Goal: Information Seeking & Learning: Learn about a topic

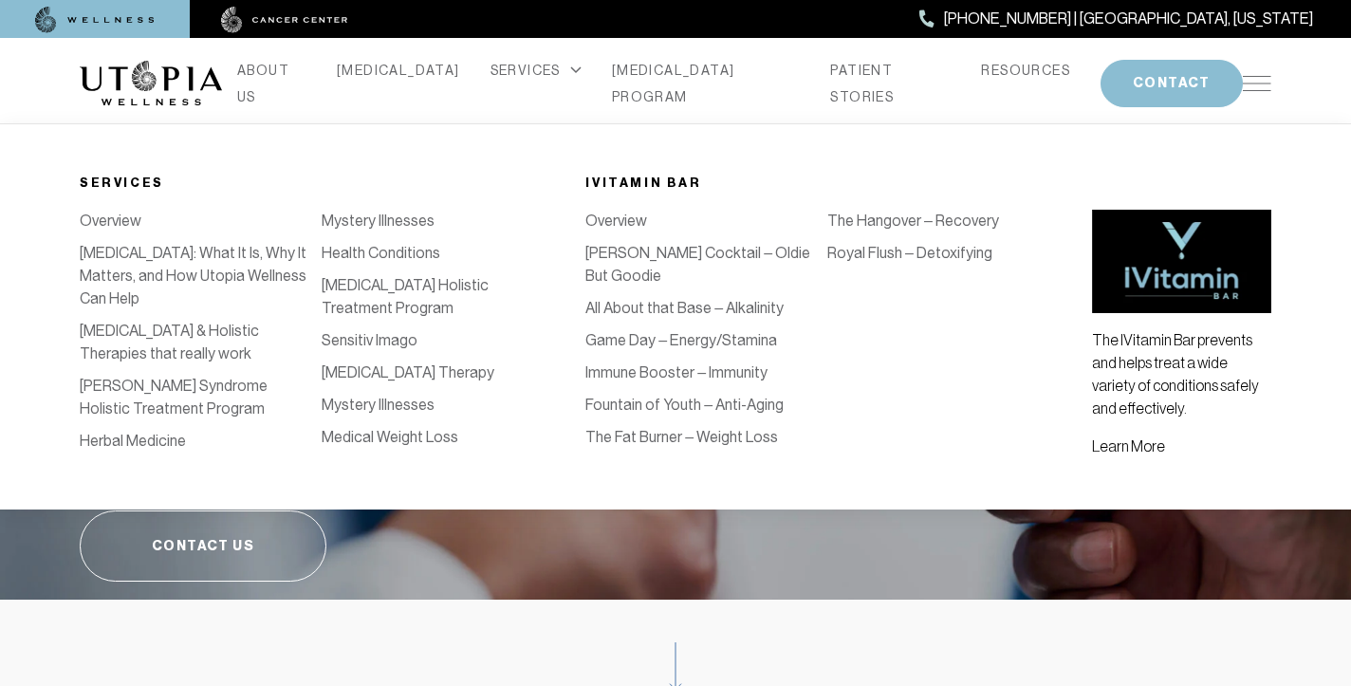
click at [407, 251] on link "Health Conditions" at bounding box center [381, 253] width 119 height 18
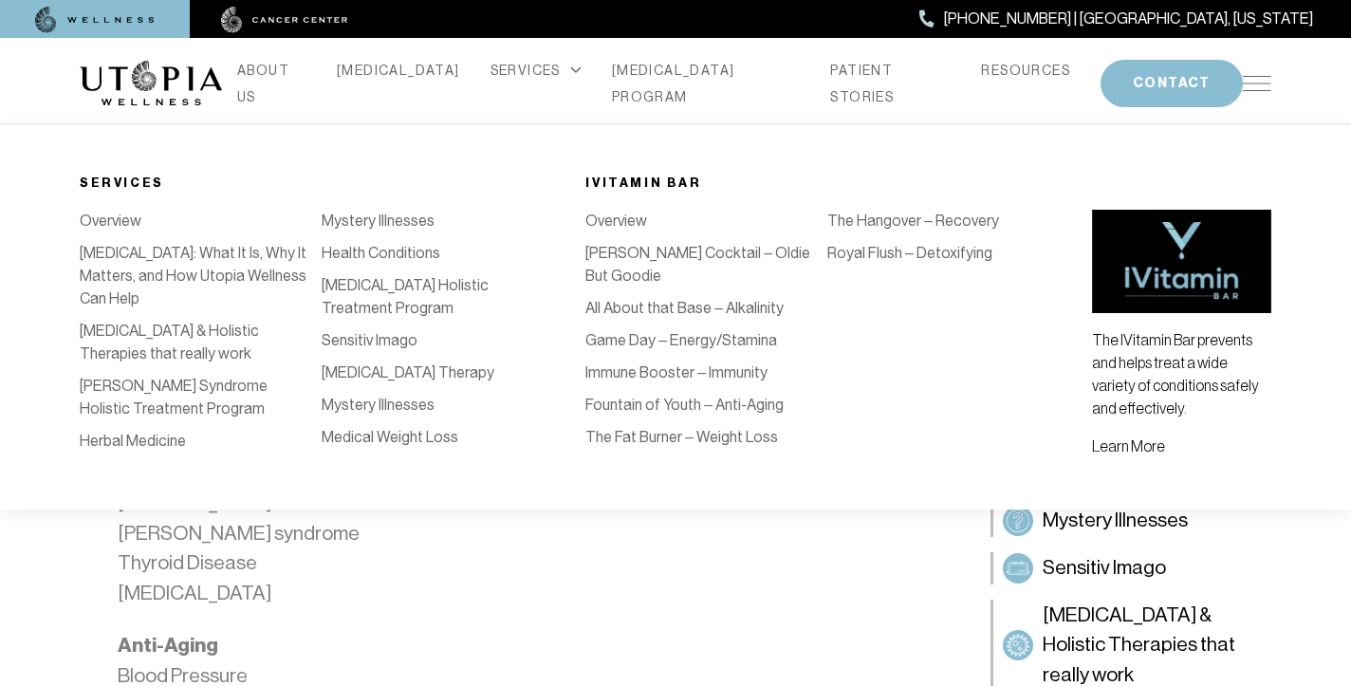
scroll to position [1145, 0]
click at [432, 440] on link "Medical Weight Loss" at bounding box center [390, 437] width 137 height 18
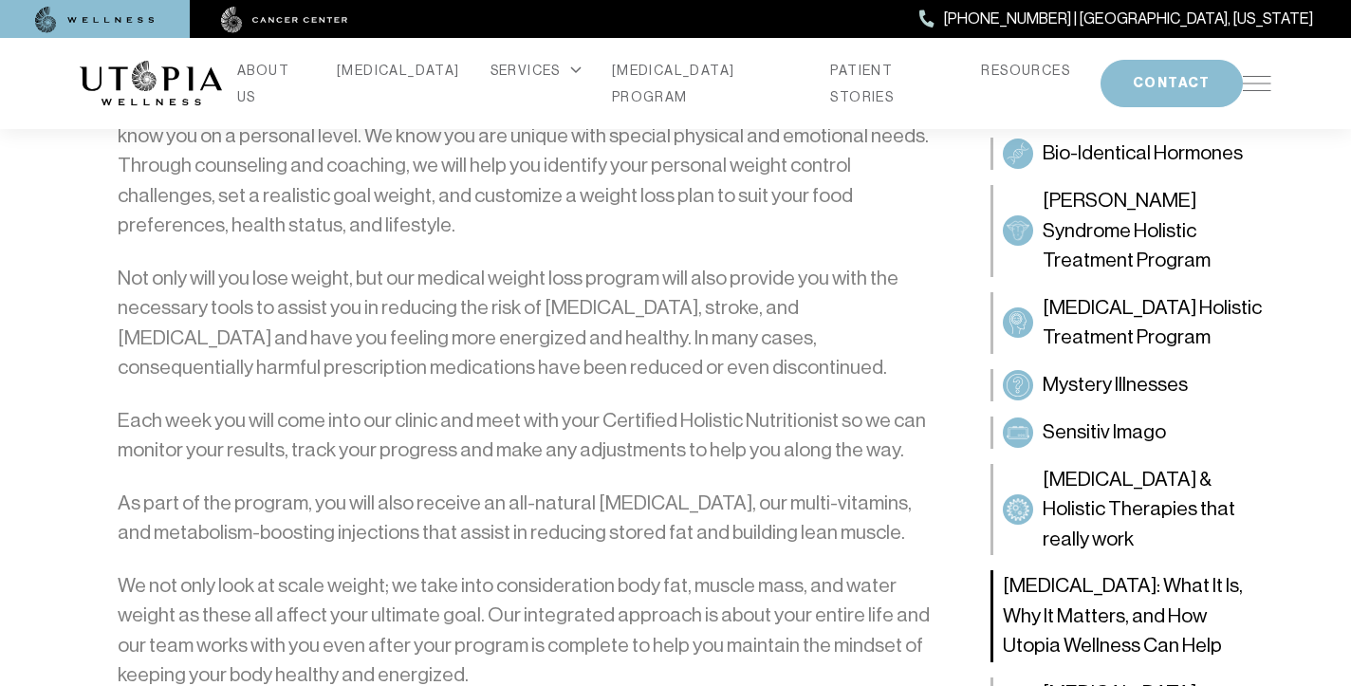
scroll to position [1774, 0]
click at [1130, 391] on span "Mystery Illnesses" at bounding box center [1115, 385] width 145 height 30
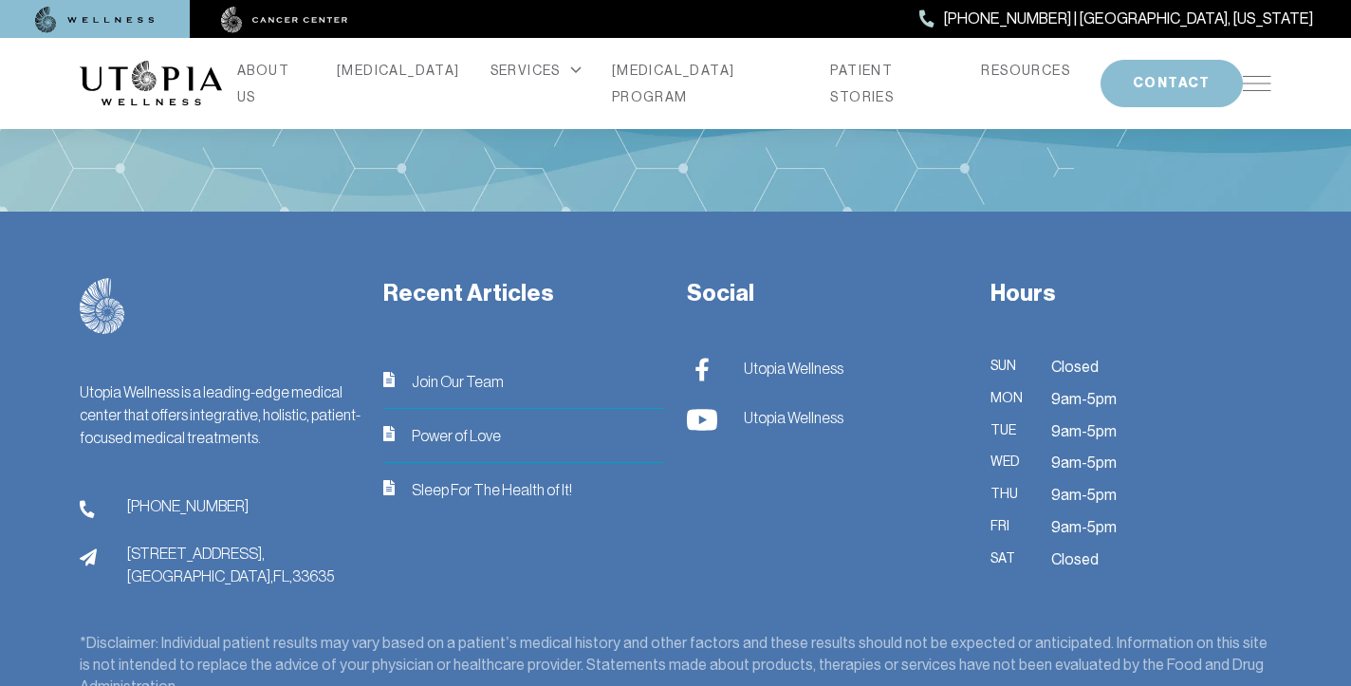
scroll to position [2826, 0]
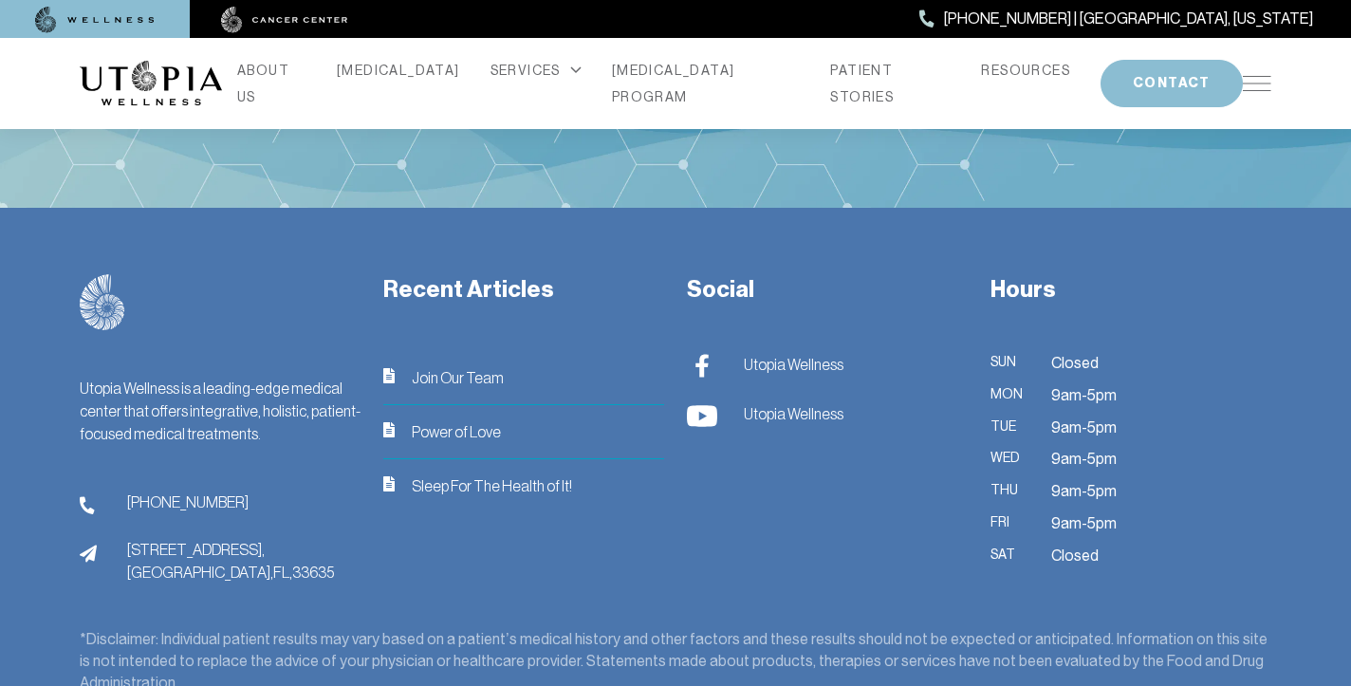
click at [448, 90] on li "[MEDICAL_DATA]" at bounding box center [398, 83] width 139 height 53
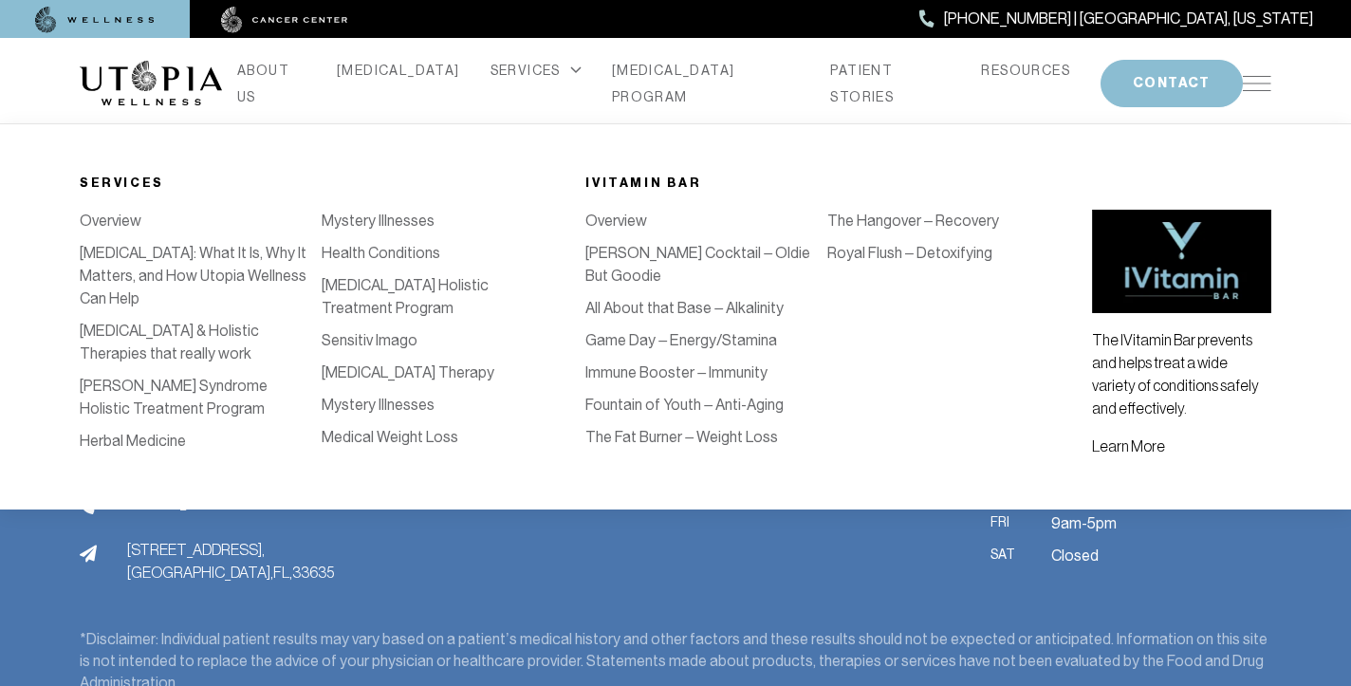
click at [346, 251] on link "Health Conditions" at bounding box center [381, 253] width 119 height 18
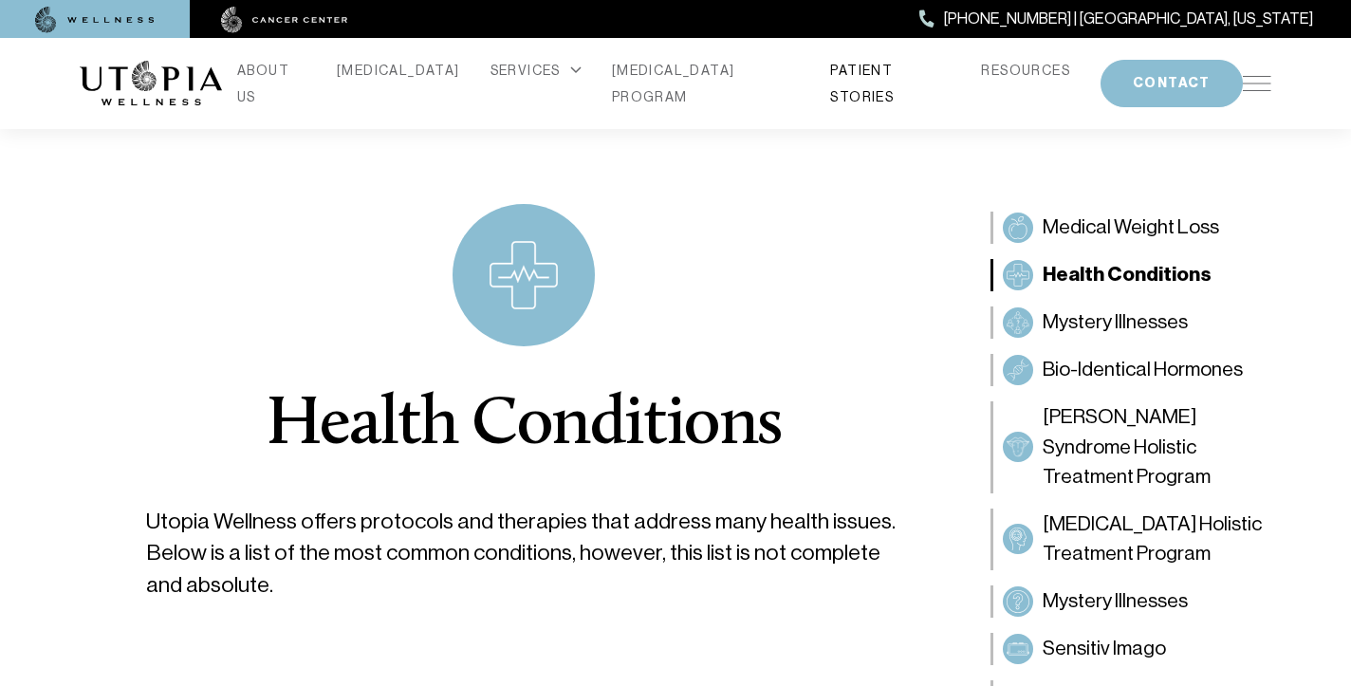
click at [834, 82] on link "PATIENT STORIES" at bounding box center [890, 83] width 121 height 53
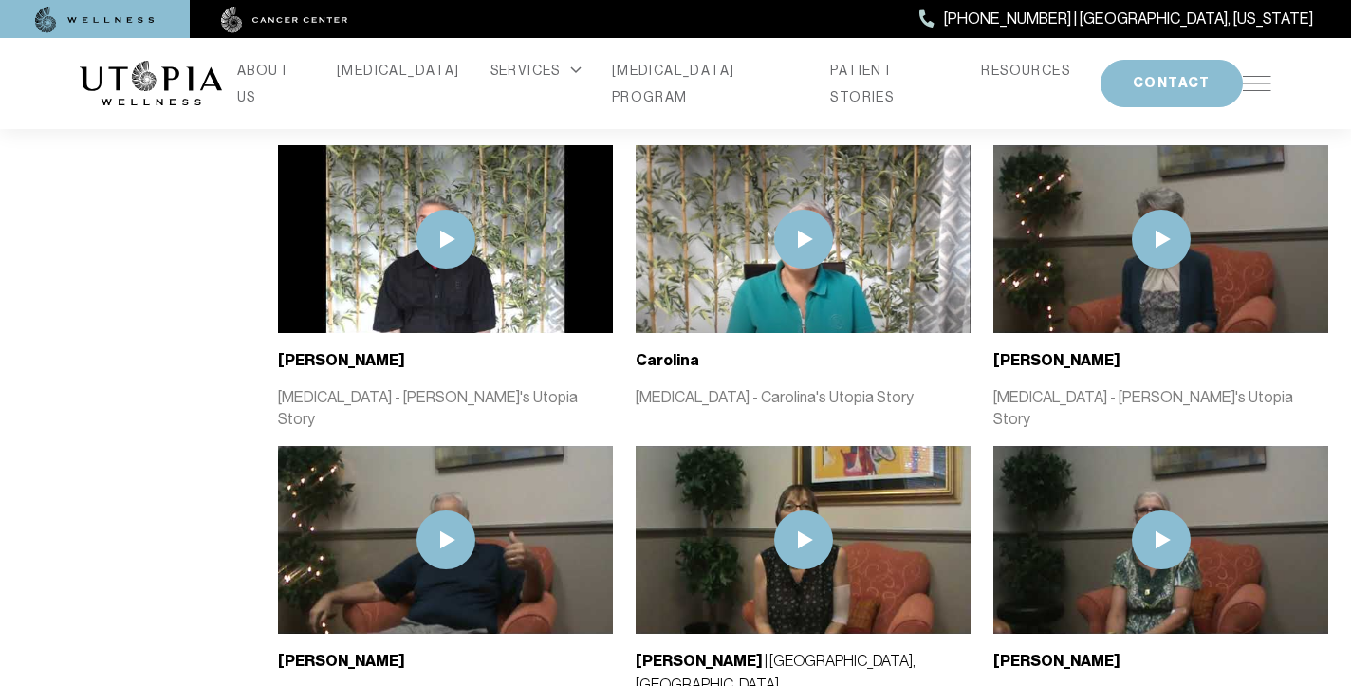
scroll to position [2914, 0]
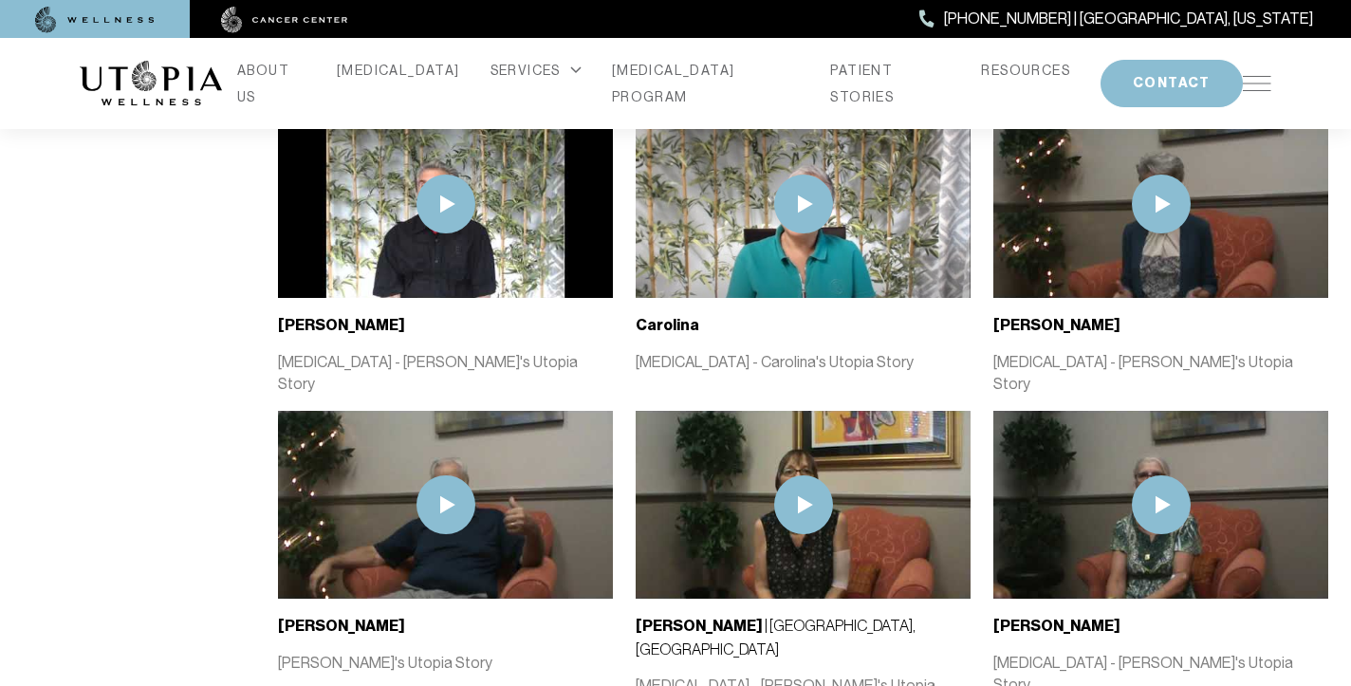
click at [1261, 76] on img at bounding box center [1257, 83] width 28 height 15
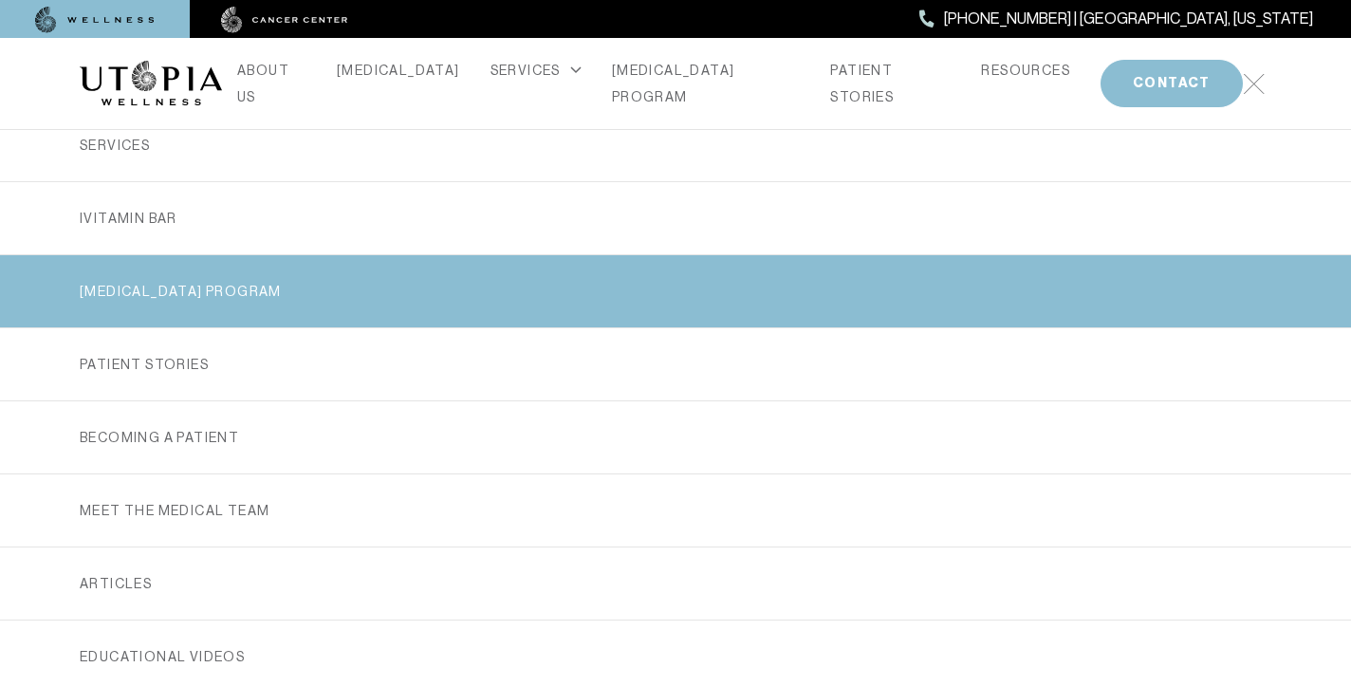
scroll to position [255, 0]
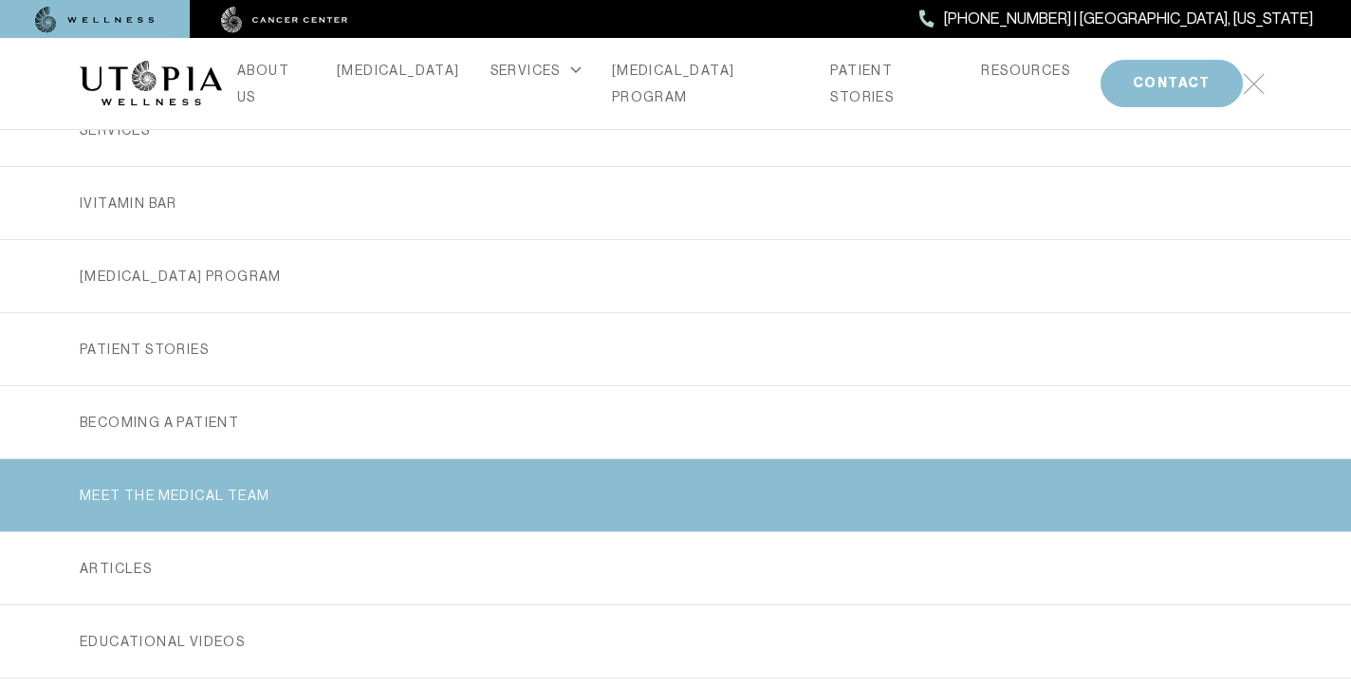
click at [323, 502] on link "MEET THE MEDICAL TEAM" at bounding box center [676, 495] width 1192 height 72
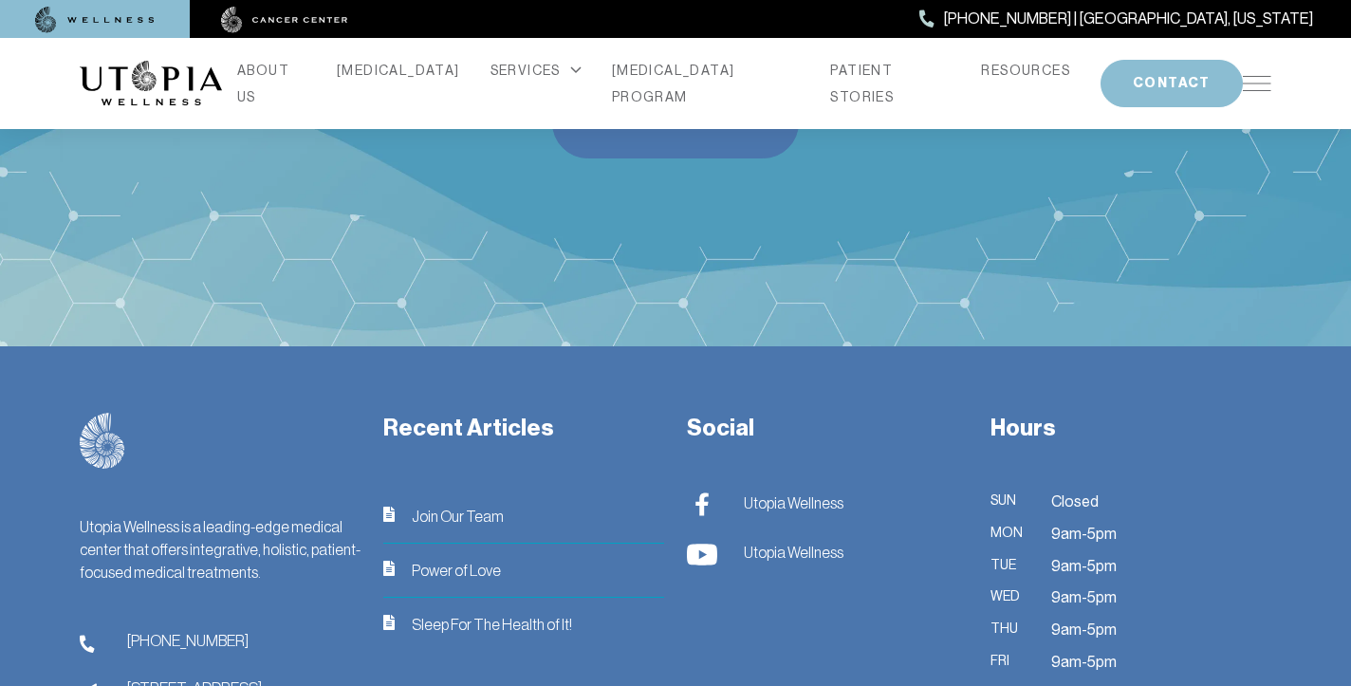
scroll to position [6481, 0]
click at [442, 503] on span "Join Our Team" at bounding box center [458, 514] width 92 height 23
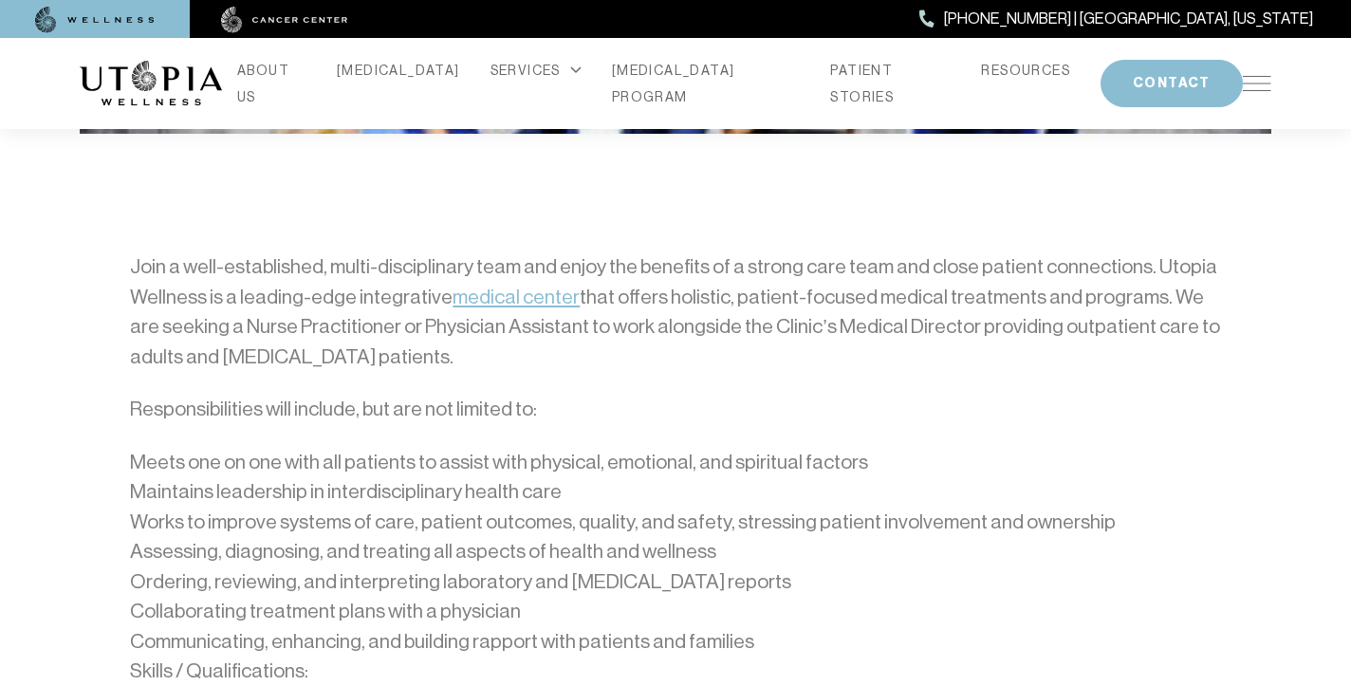
scroll to position [791, 0]
